Goal: Information Seeking & Learning: Learn about a topic

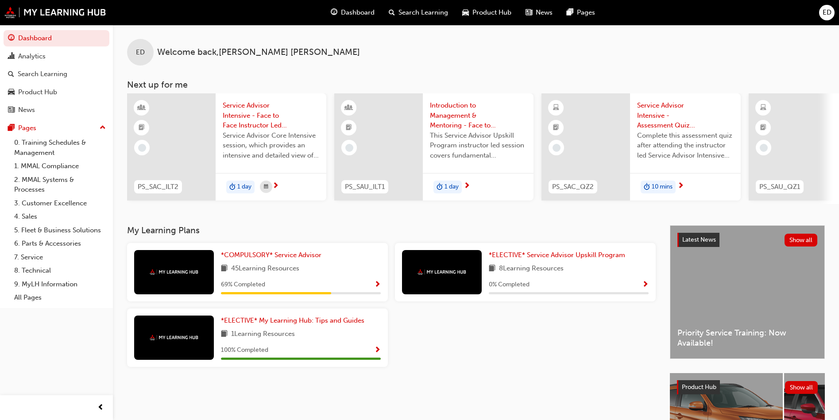
click at [301, 249] on div "*COMPULSORY* Service Advisor 45 Learning Resources 69 % Completed" at bounding box center [257, 272] width 261 height 58
click at [293, 259] on span "*COMPULSORY* Service Advisor" at bounding box center [271, 255] width 101 height 8
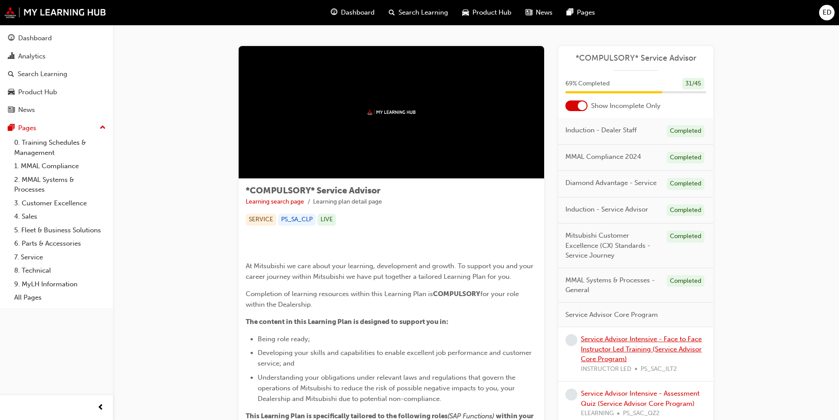
click at [639, 350] on link "Service Advisor Intensive - Face to Face Instructor Led Training (Service Advis…" at bounding box center [641, 349] width 121 height 28
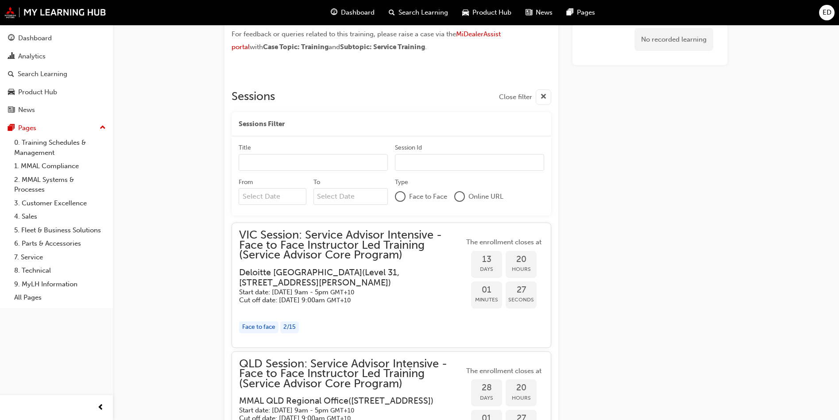
scroll to position [674, 0]
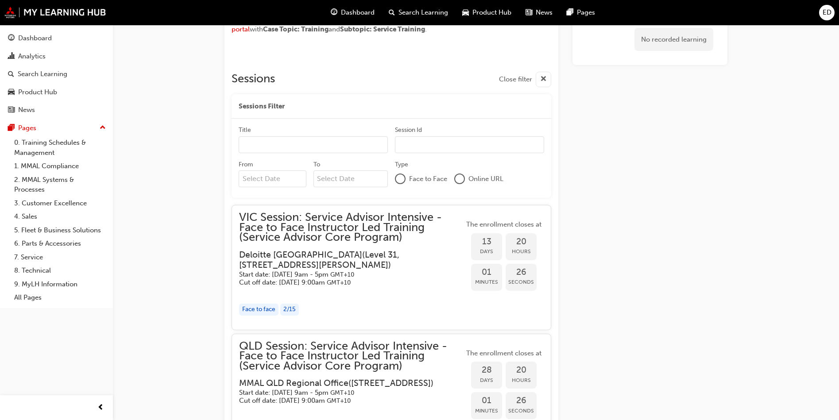
click at [369, 235] on span "VIC Session: Service Advisor Intensive - Face to Face Instructor Led Training (…" at bounding box center [351, 228] width 225 height 30
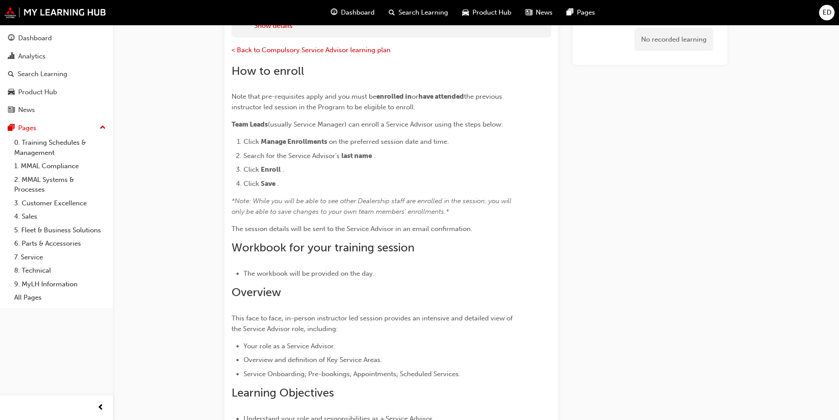
scroll to position [133, 0]
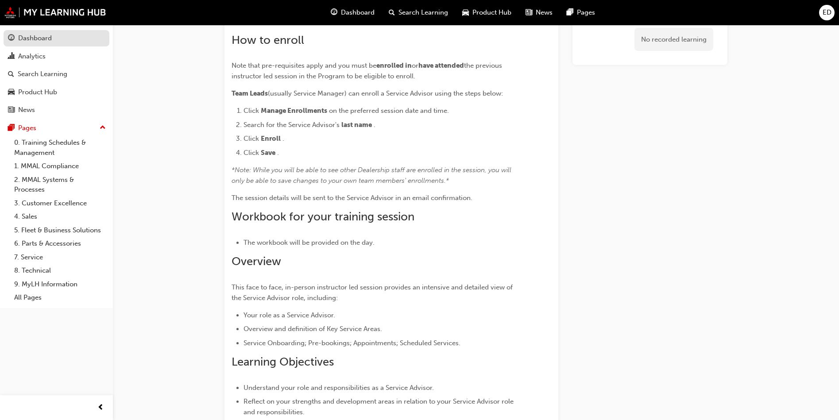
click at [40, 37] on div "Dashboard" at bounding box center [35, 38] width 34 height 10
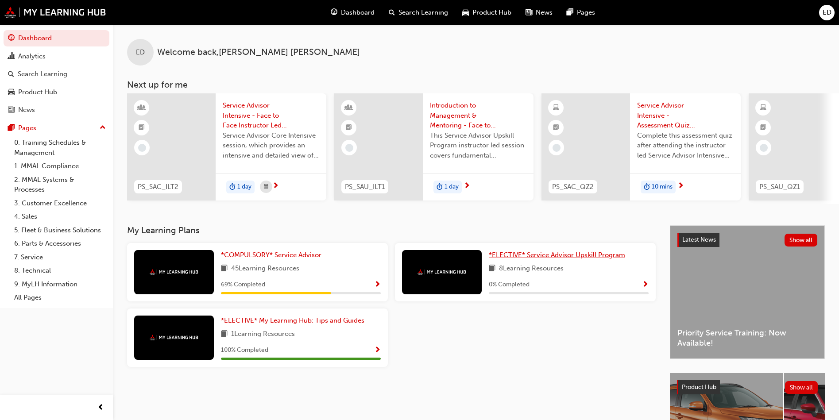
click at [559, 255] on span "*ELECTIVE* Service Advisor Upskill Program" at bounding box center [557, 255] width 136 height 8
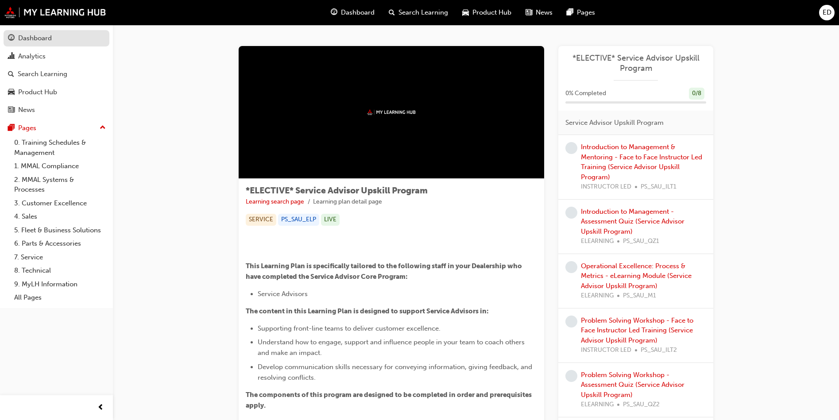
click at [73, 34] on div "Dashboard" at bounding box center [56, 38] width 97 height 11
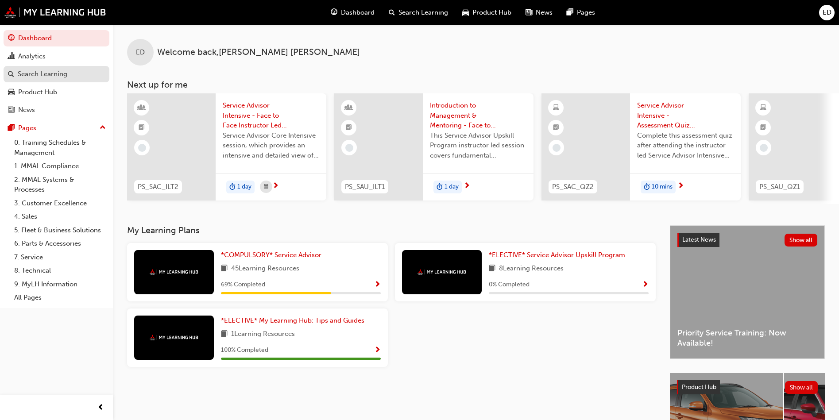
click at [48, 74] on div "Search Learning" at bounding box center [43, 74] width 50 height 10
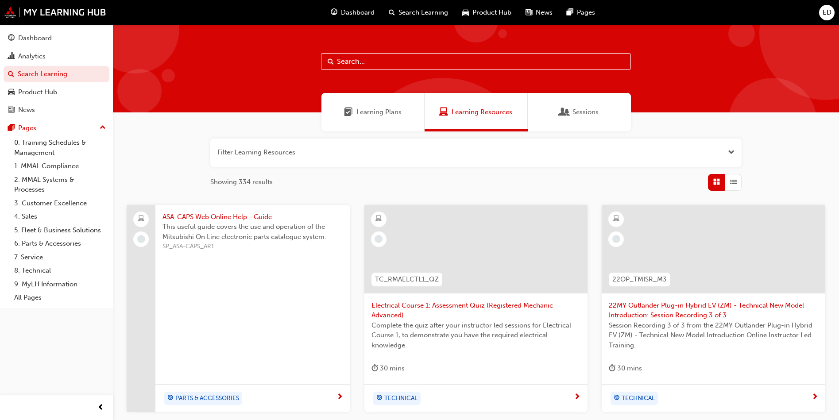
click at [408, 123] on div "Learning Plans" at bounding box center [372, 112] width 103 height 39
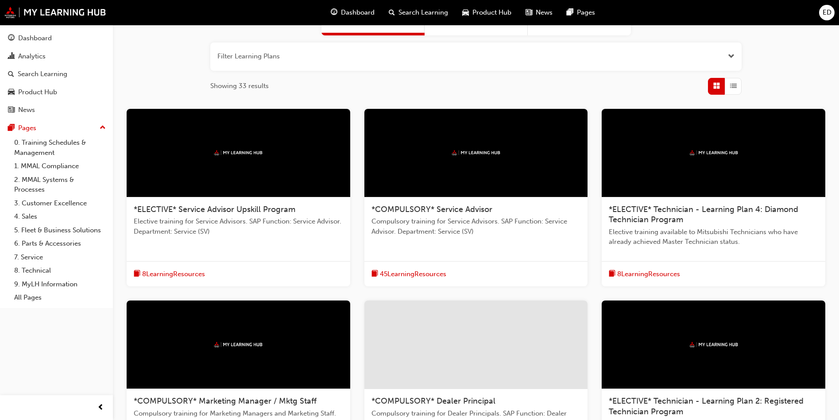
scroll to position [96, 0]
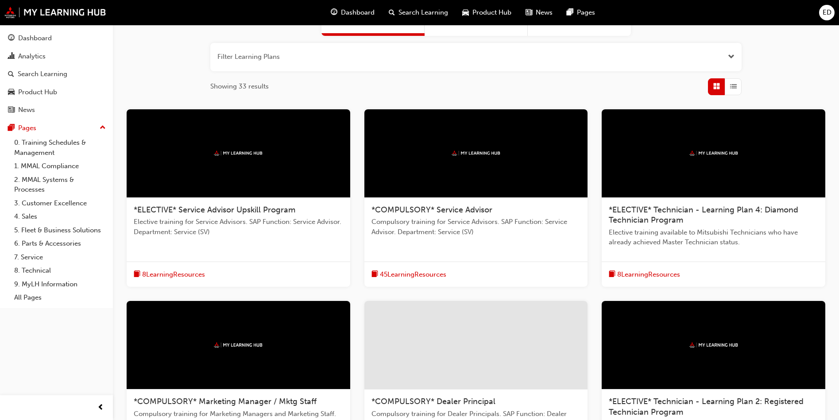
click at [437, 209] on span "*COMPULSORY* Service Advisor" at bounding box center [431, 210] width 121 height 10
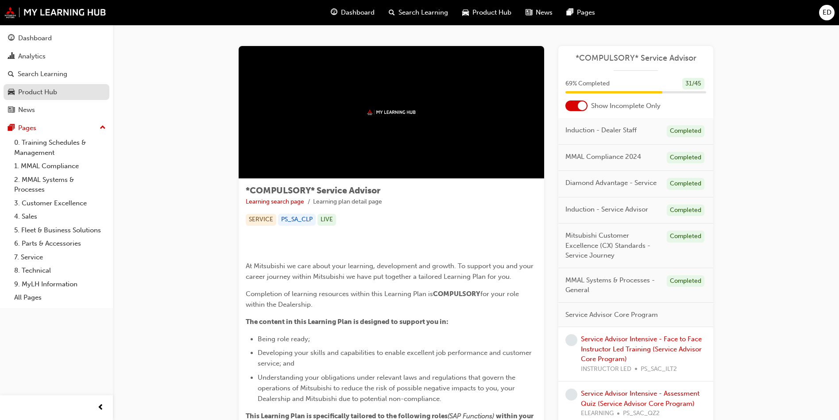
click at [56, 90] on div "Product Hub" at bounding box center [37, 92] width 39 height 10
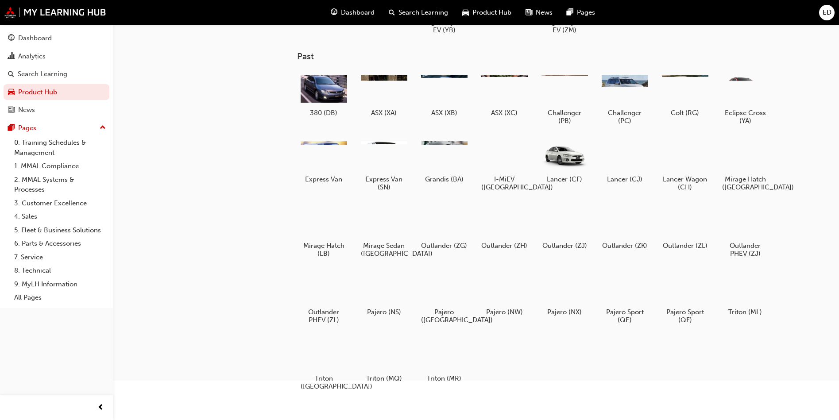
scroll to position [89, 0]
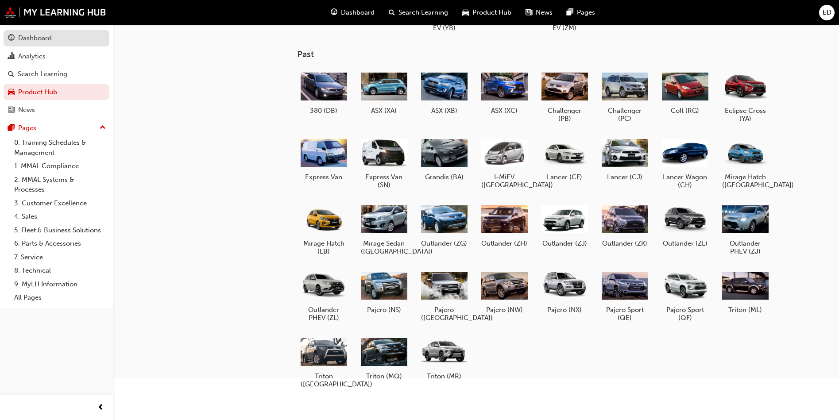
click at [80, 40] on div "Dashboard" at bounding box center [56, 38] width 97 height 11
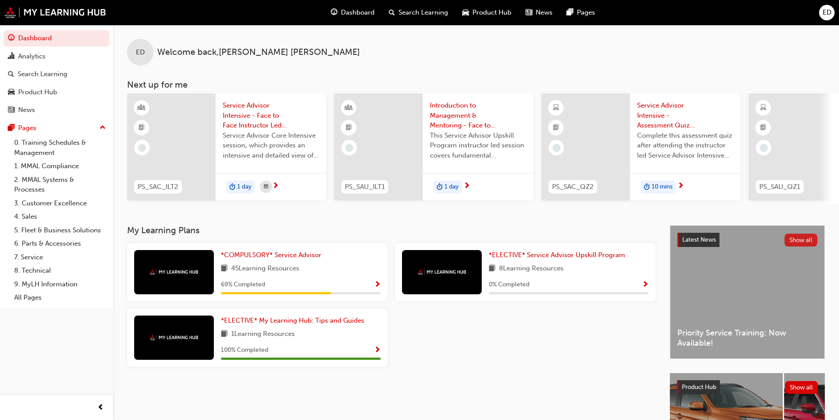
scroll to position [44, 0]
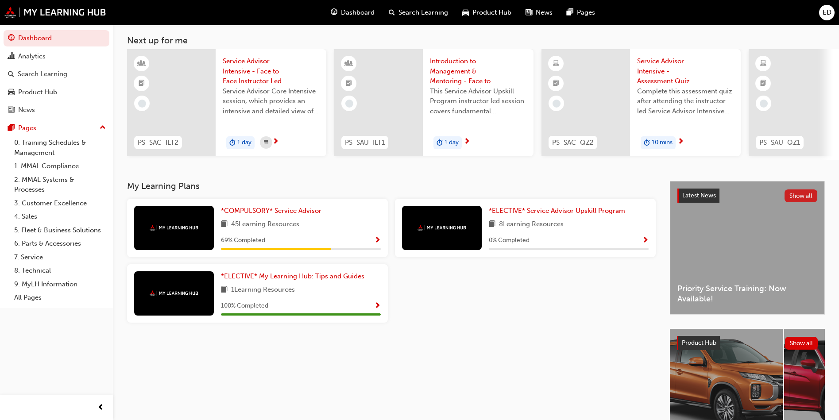
click at [798, 202] on button "Show all" at bounding box center [801, 196] width 33 height 13
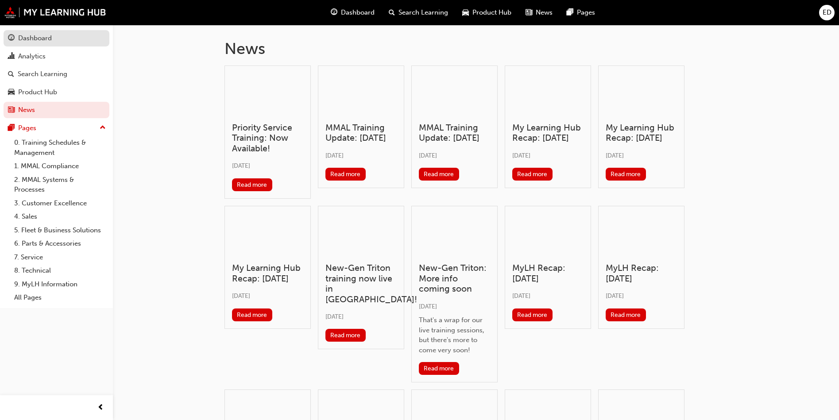
click at [62, 39] on div "Dashboard" at bounding box center [56, 38] width 97 height 11
